Goal: Information Seeking & Learning: Learn about a topic

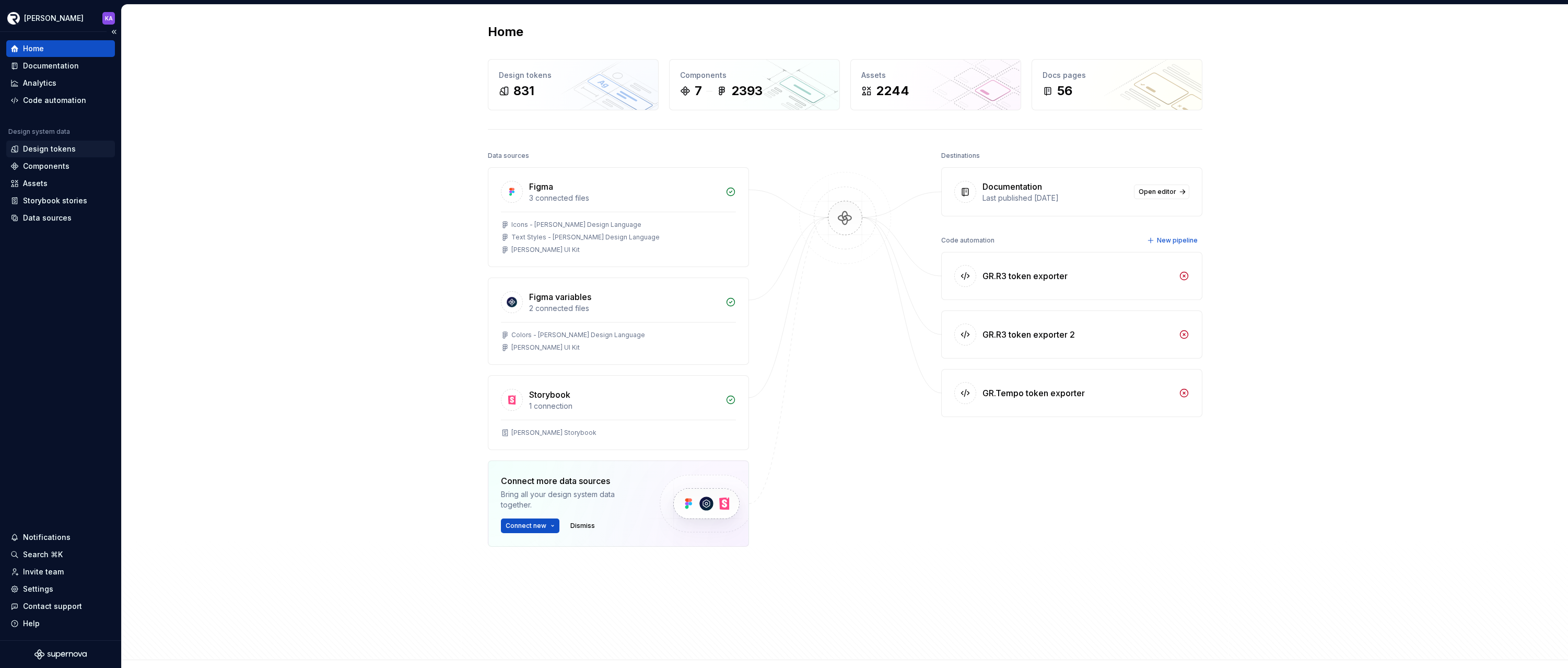
click at [41, 151] on div "Design tokens" at bounding box center [50, 149] width 53 height 10
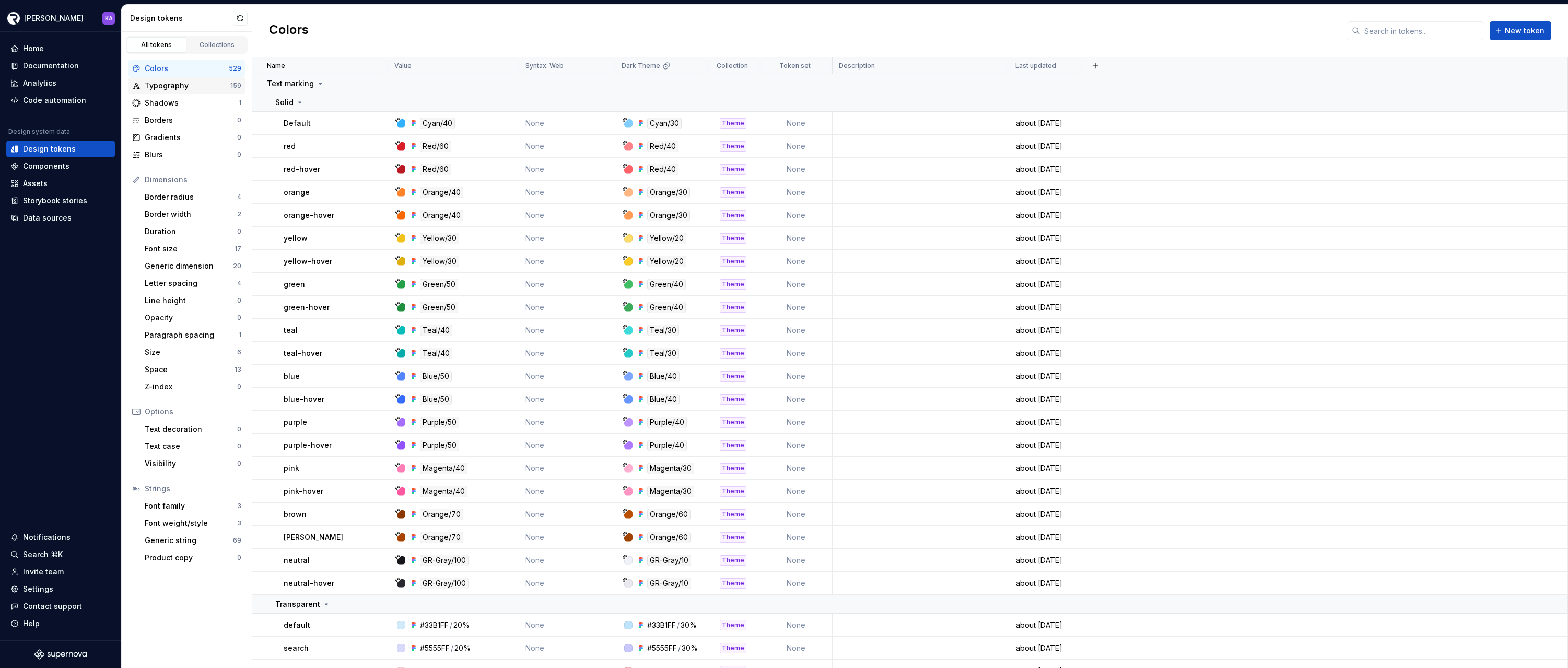
click at [183, 81] on div "Typography" at bounding box center [187, 85] width 85 height 10
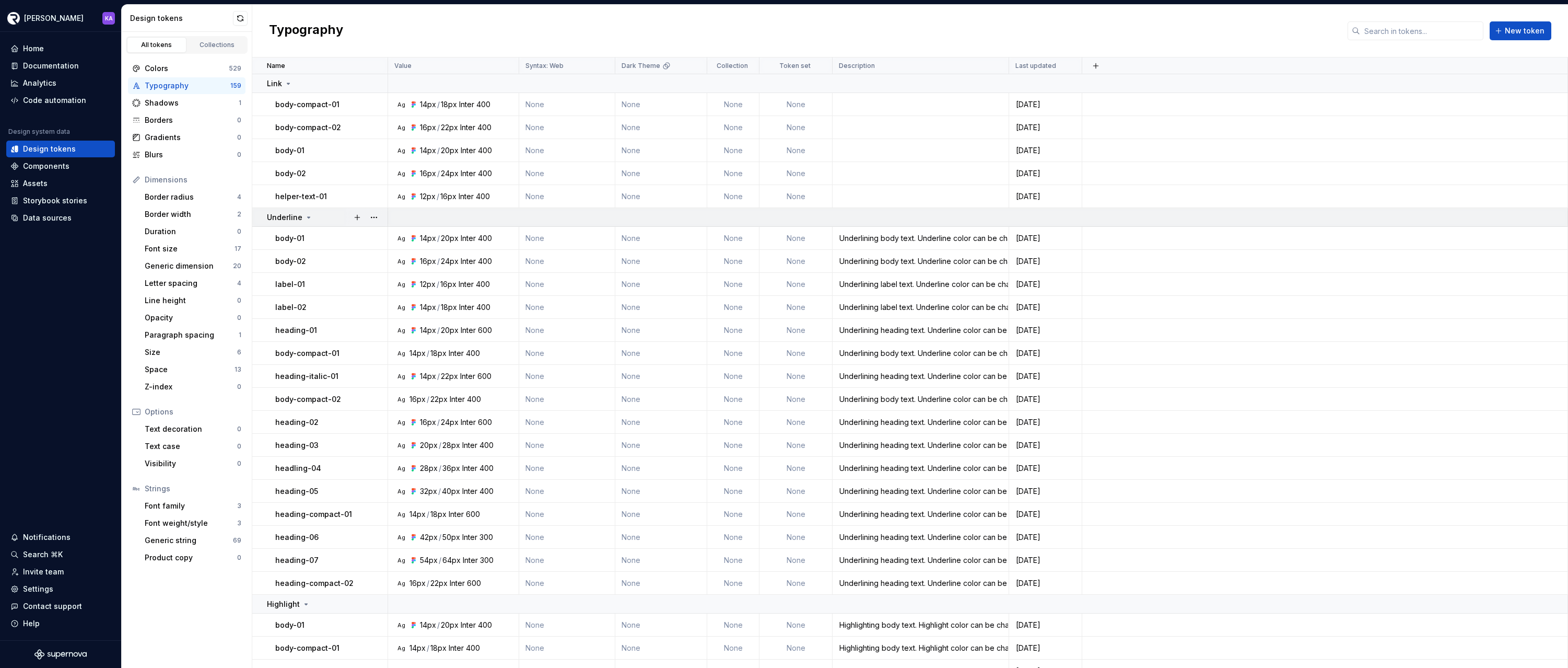
click at [305, 216] on icon at bounding box center [309, 217] width 8 height 8
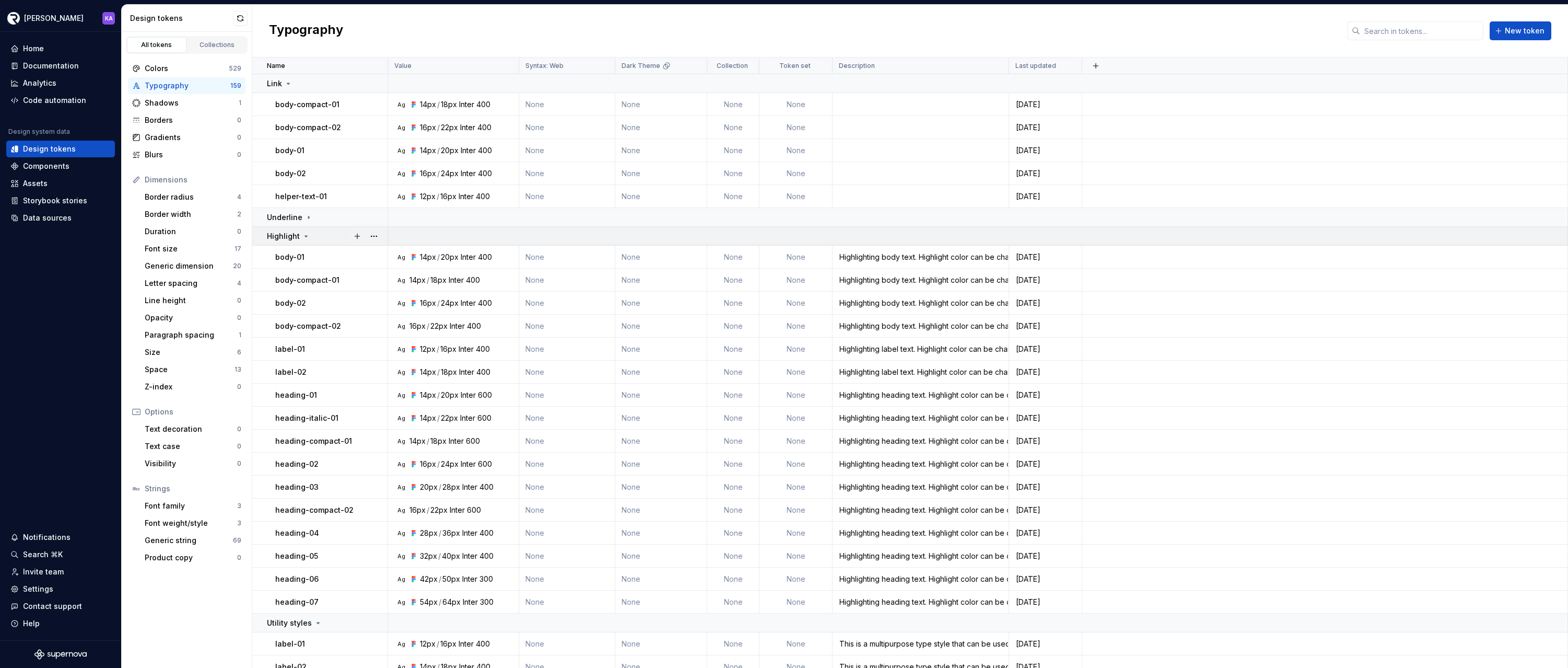
click at [305, 237] on icon at bounding box center [306, 236] width 2 height 1
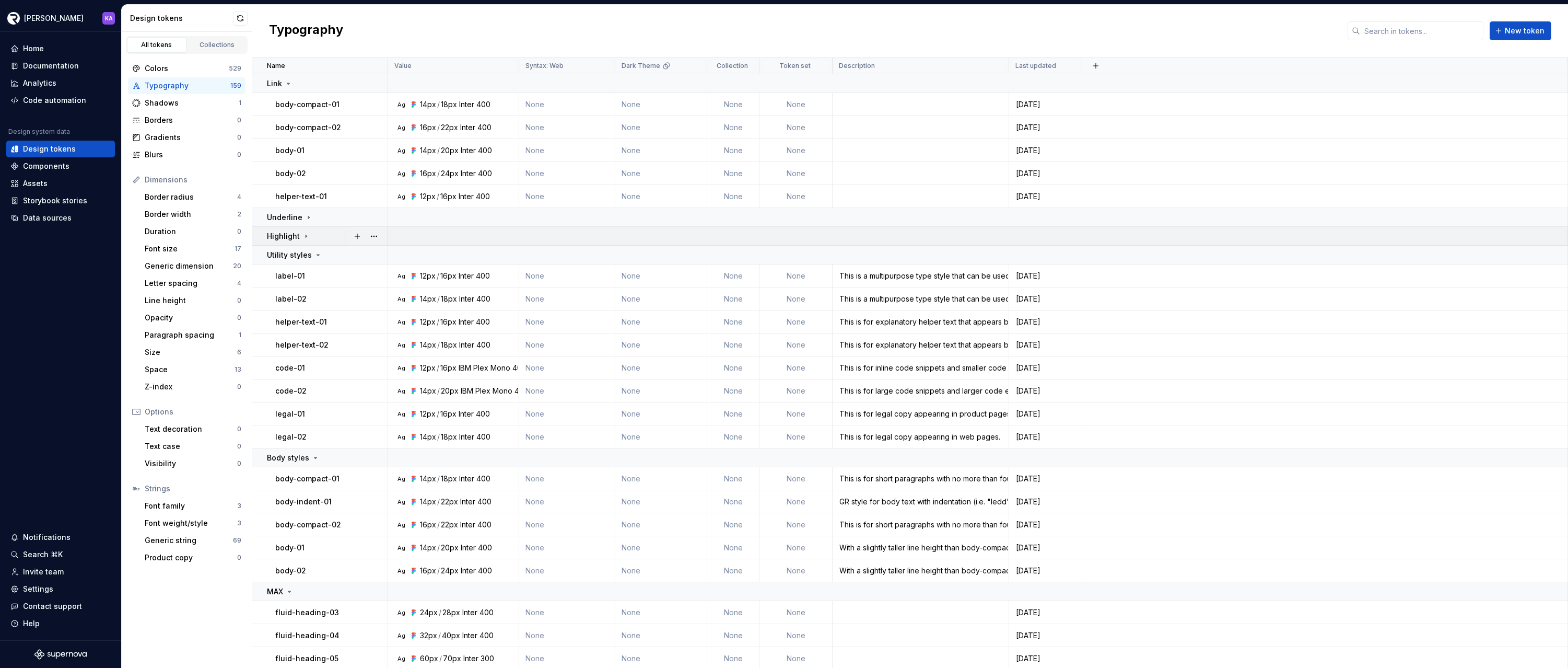
click at [305, 237] on icon at bounding box center [306, 236] width 8 height 8
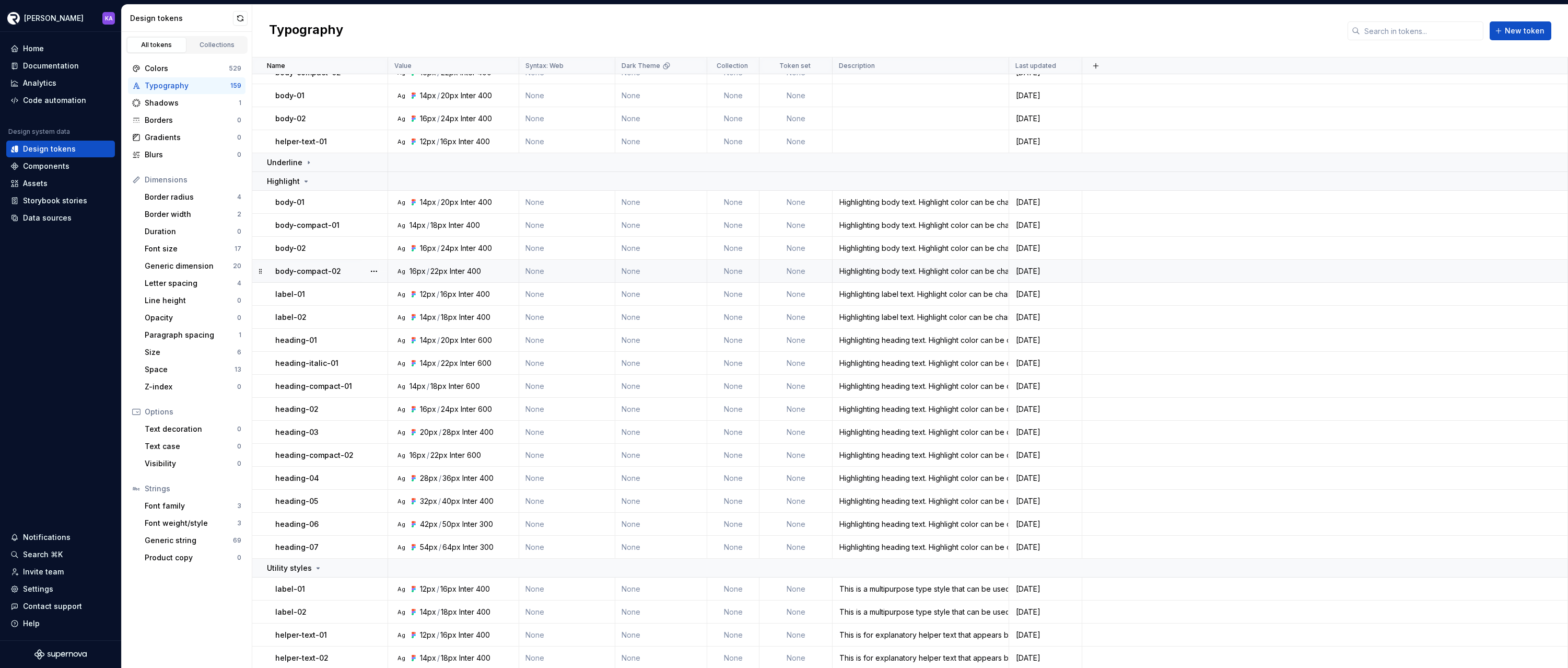
scroll to position [60, 0]
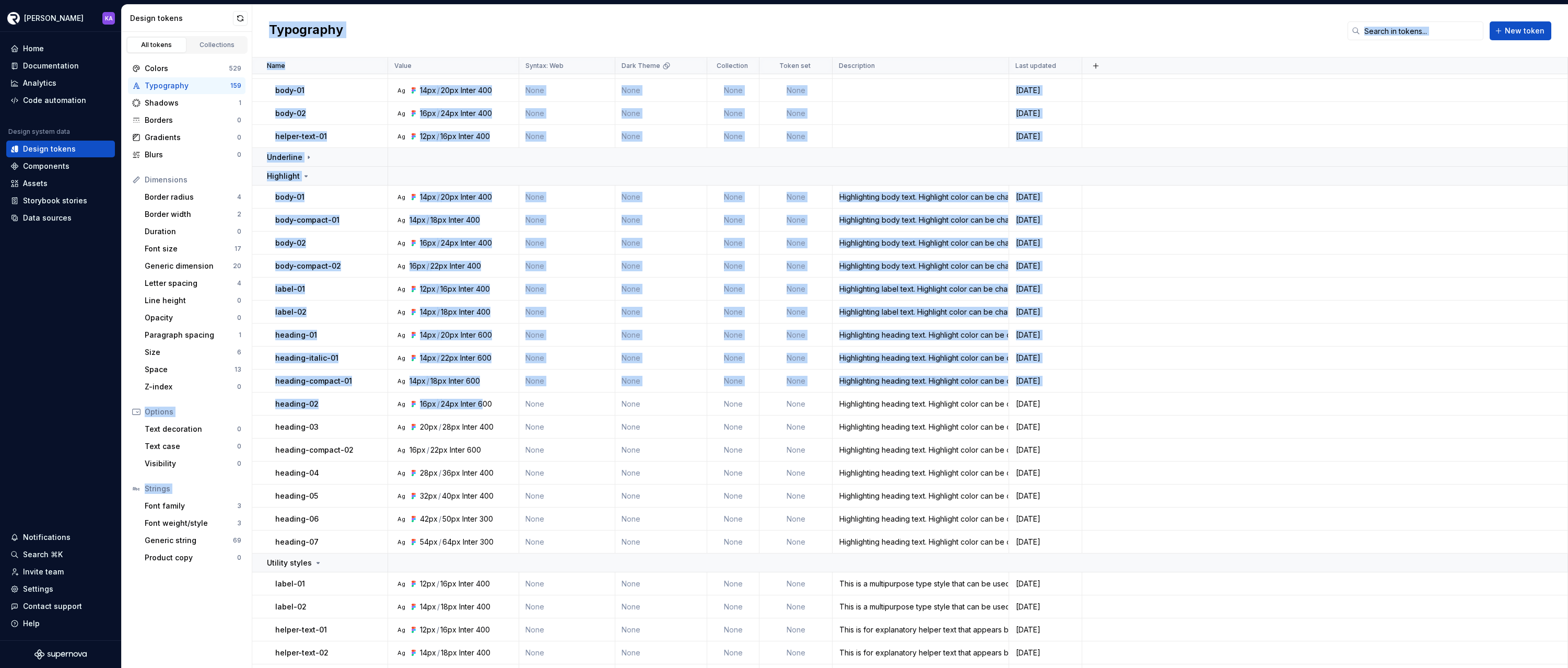
drag, startPoint x: 481, startPoint y: 406, endPoint x: 249, endPoint y: 403, distance: 232.0
click at [249, 403] on div "Design tokens All tokens Collections Colors 529 Typography 159 Shadows 1 Border…" at bounding box center [845, 336] width 1447 height 663
click at [1200, 386] on td at bounding box center [1325, 381] width 486 height 23
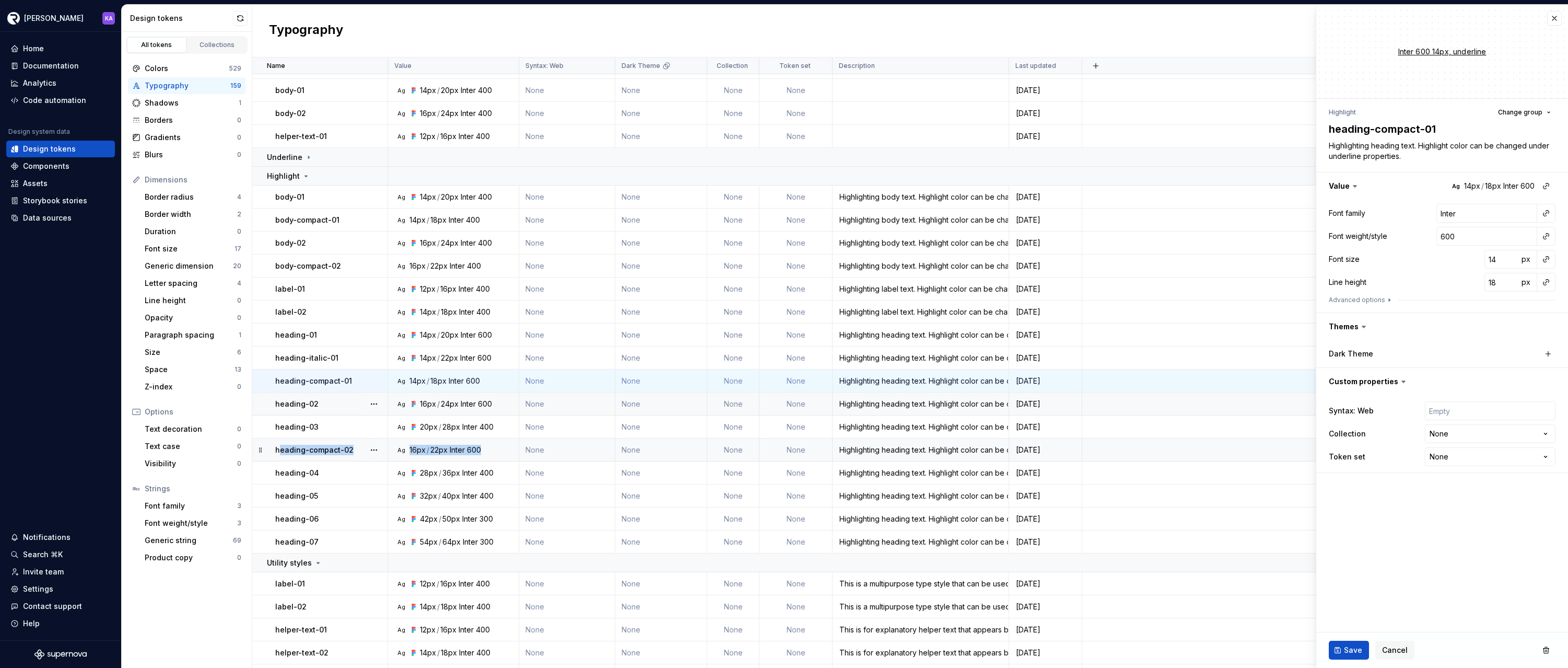
drag, startPoint x: 282, startPoint y: 452, endPoint x: 487, endPoint y: 449, distance: 205.0
click at [487, 449] on tr "heading-compact-02 Ag 16px / 22px Inter 600 None None None None Highlighting he…" at bounding box center [911, 450] width 1316 height 23
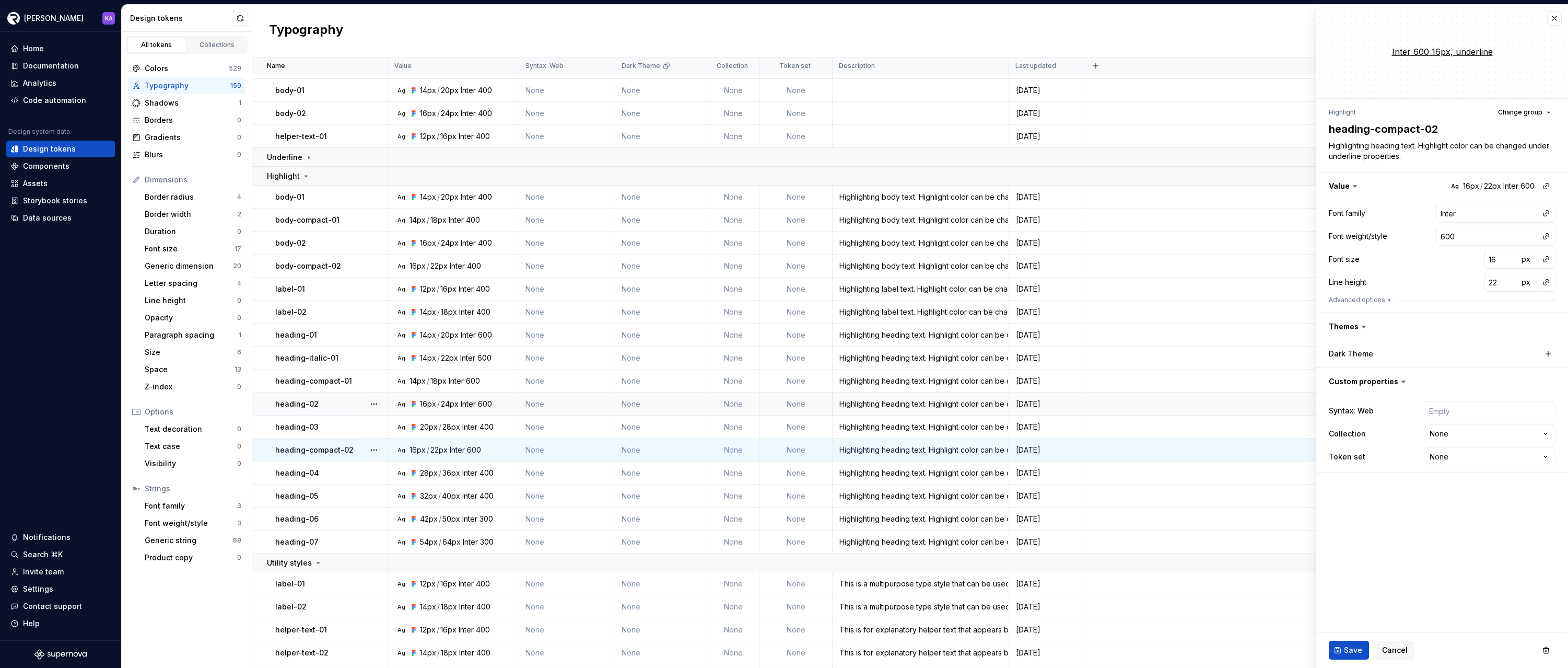
click at [500, 452] on div "Ag 16px / 22px Inter 600" at bounding box center [456, 450] width 123 height 10
type textarea "*"
click at [1559, 19] on button "button" at bounding box center [1554, 19] width 14 height 14
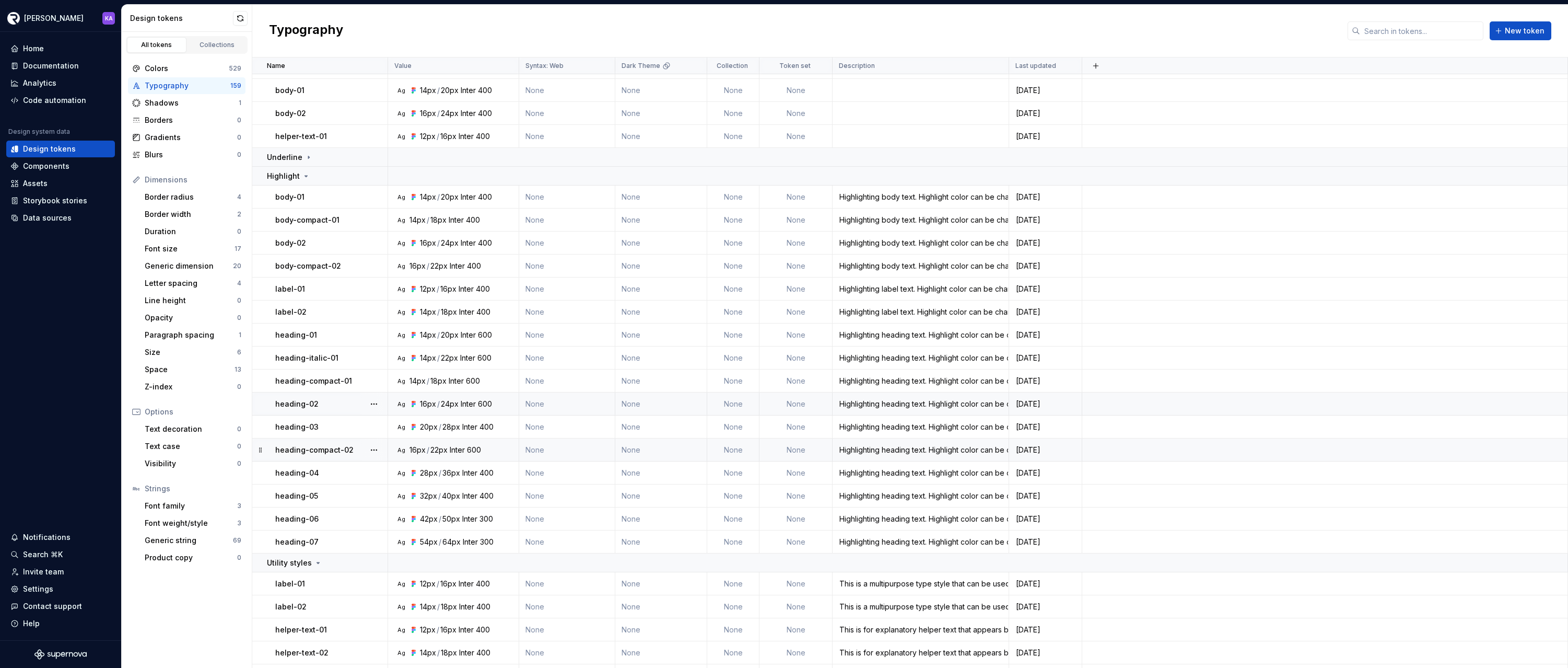
click at [1196, 28] on div "Typography New token" at bounding box center [911, 31] width 1316 height 53
